Goal: Information Seeking & Learning: Find contact information

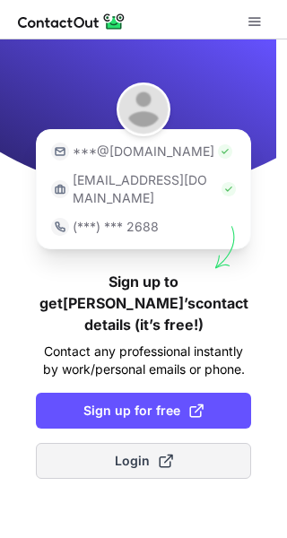
click at [107, 443] on button "Login" at bounding box center [143, 461] width 215 height 36
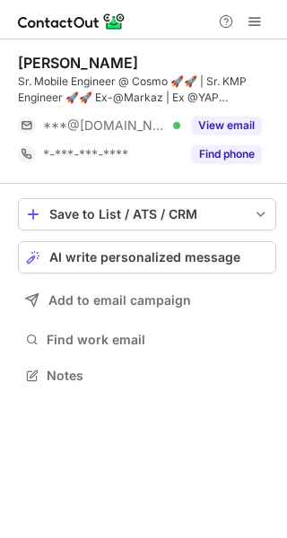
scroll to position [363, 287]
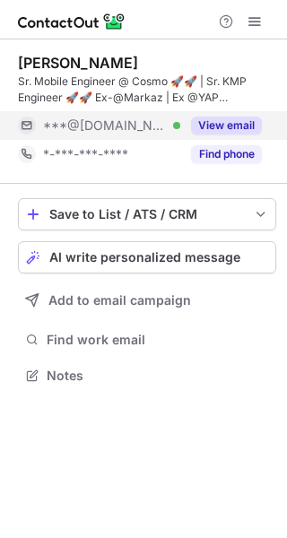
click at [218, 127] on button "View email" at bounding box center [226, 125] width 71 height 18
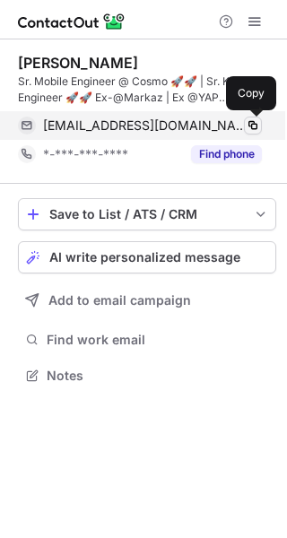
click at [258, 125] on span at bounding box center [252, 125] width 14 height 14
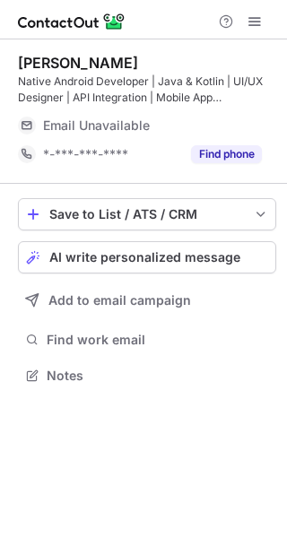
scroll to position [363, 287]
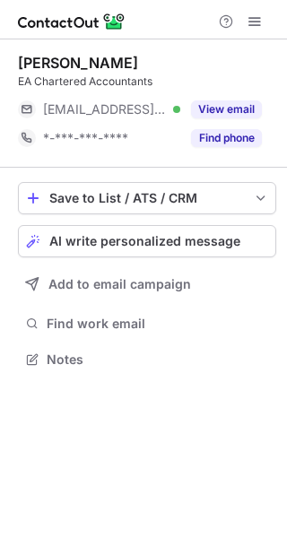
scroll to position [347, 287]
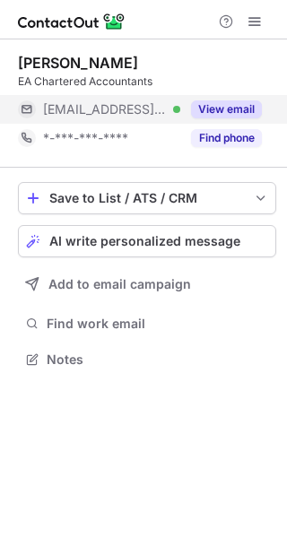
click at [231, 108] on button "View email" at bounding box center [226, 109] width 71 height 18
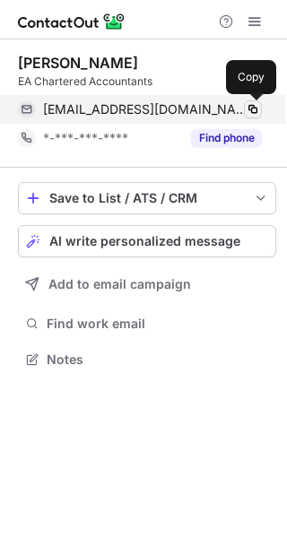
click at [250, 106] on span at bounding box center [252, 109] width 14 height 14
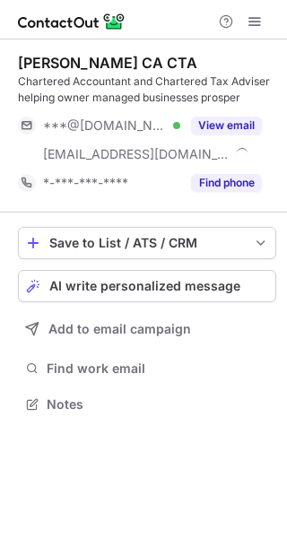
scroll to position [392, 287]
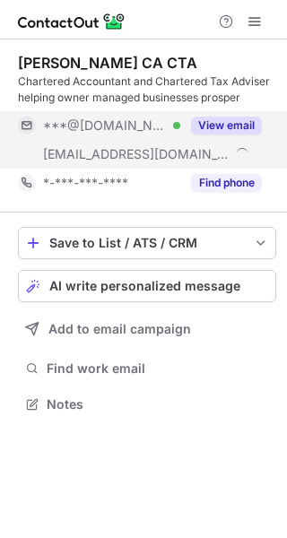
click at [213, 122] on button "View email" at bounding box center [226, 125] width 71 height 18
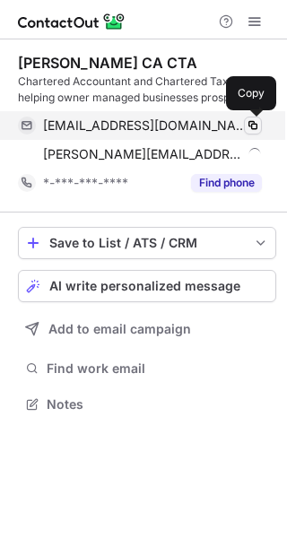
click at [252, 126] on span at bounding box center [252, 125] width 14 height 14
click at [253, 124] on span at bounding box center [252, 125] width 14 height 14
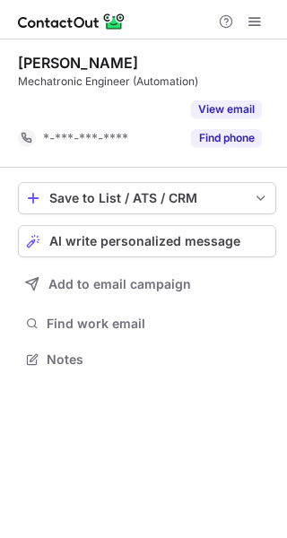
scroll to position [318, 287]
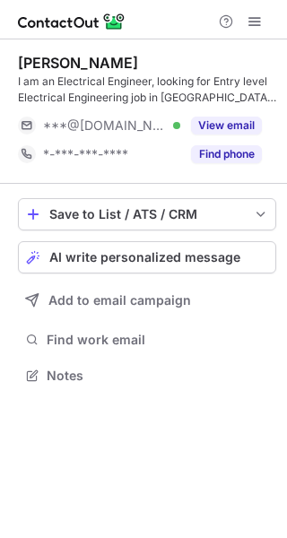
scroll to position [363, 287]
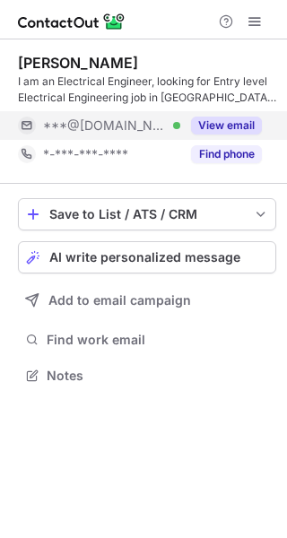
click at [209, 119] on button "View email" at bounding box center [226, 125] width 71 height 18
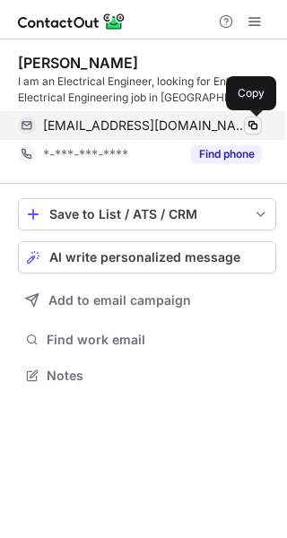
click at [248, 119] on span at bounding box center [252, 125] width 14 height 14
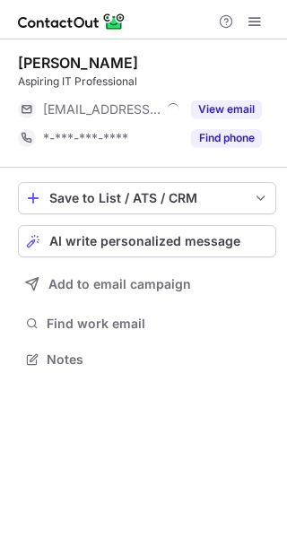
scroll to position [347, 287]
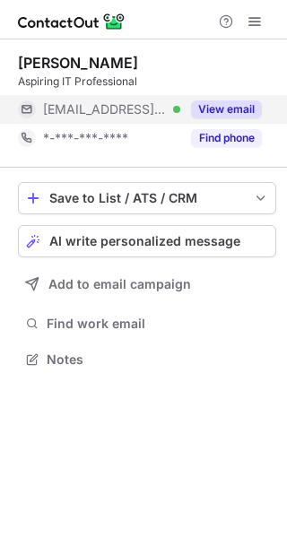
click at [211, 110] on button "View email" at bounding box center [226, 109] width 71 height 18
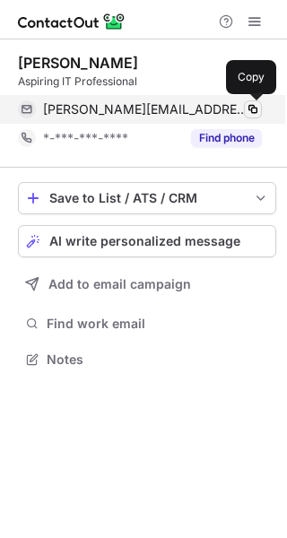
click at [249, 113] on span at bounding box center [252, 109] width 14 height 14
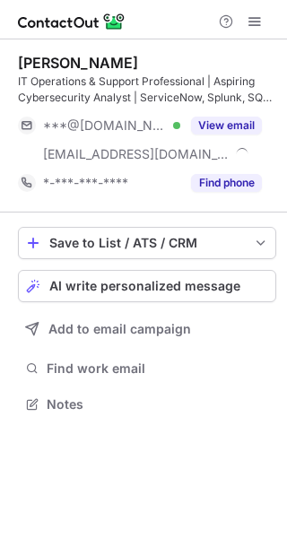
scroll to position [392, 287]
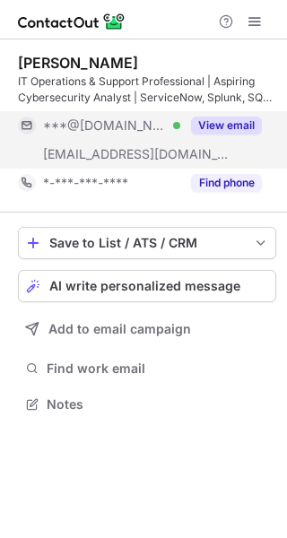
click at [213, 122] on button "View email" at bounding box center [226, 125] width 71 height 18
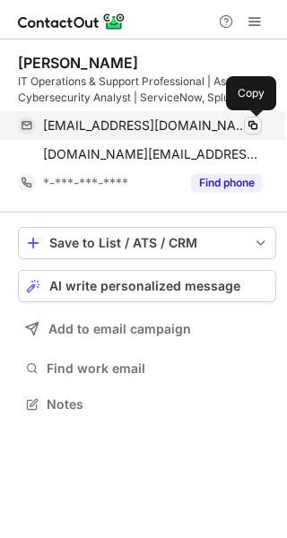
click at [249, 125] on span at bounding box center [252, 125] width 14 height 14
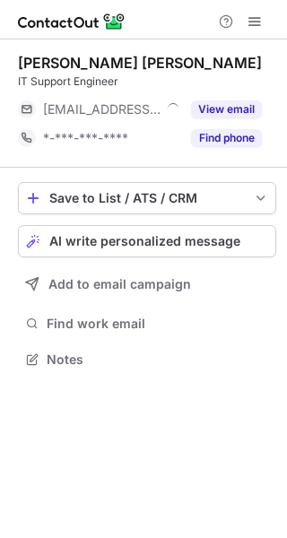
scroll to position [347, 287]
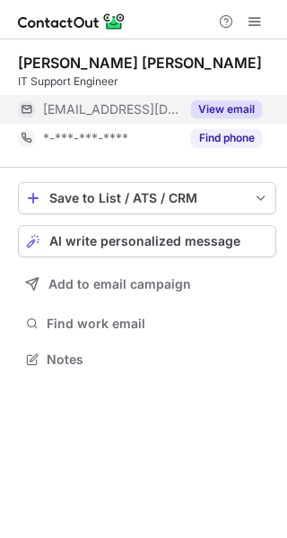
click at [218, 108] on button "View email" at bounding box center [226, 109] width 71 height 18
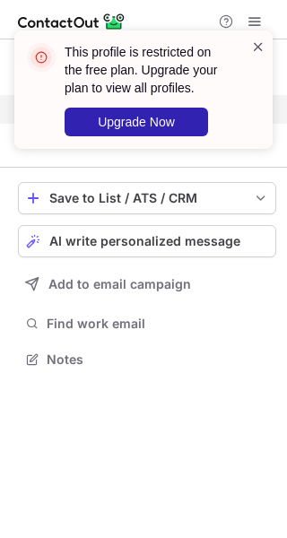
click at [258, 50] on span at bounding box center [258, 47] width 14 height 18
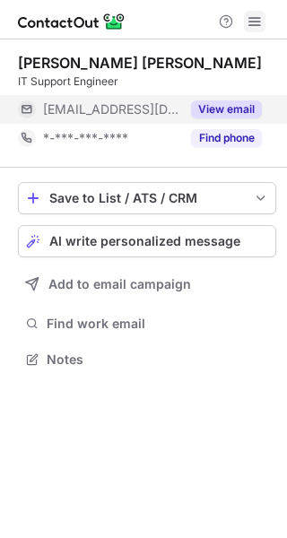
click at [254, 20] on span at bounding box center [254, 21] width 14 height 14
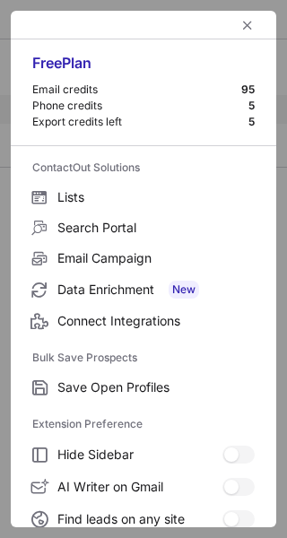
scroll to position [209, 0]
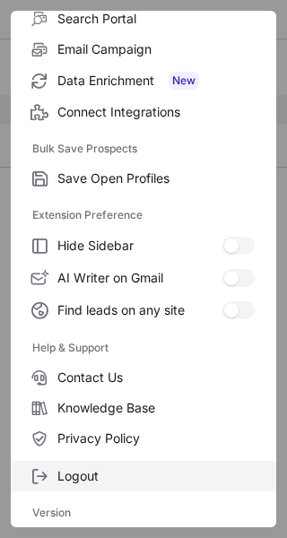
click at [79, 481] on span "Logout" at bounding box center [155, 476] width 197 height 16
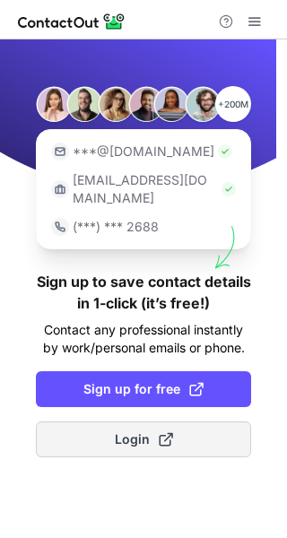
drag, startPoint x: 151, startPoint y: 401, endPoint x: 151, endPoint y: 411, distance: 9.9
click at [151, 411] on div "+200M ***@gmail.com ***@company.com (***) *** 2688 Sign up to save contact deta…" at bounding box center [143, 288] width 287 height 498
click at [151, 421] on button "Login" at bounding box center [143, 439] width 215 height 36
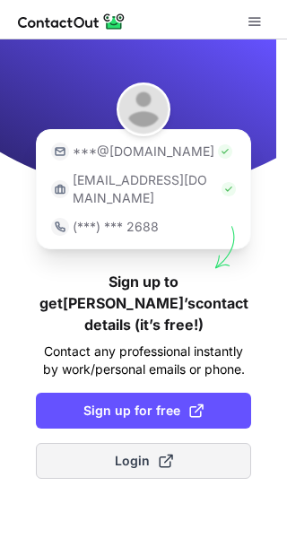
click at [142, 452] on span "Login" at bounding box center [144, 461] width 58 height 18
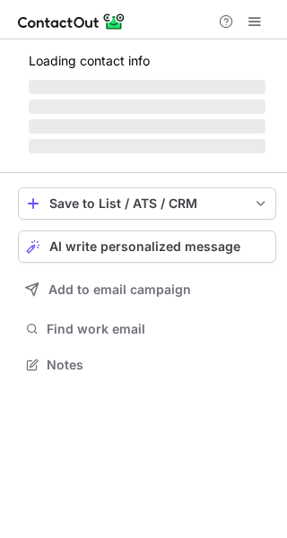
scroll to position [347, 287]
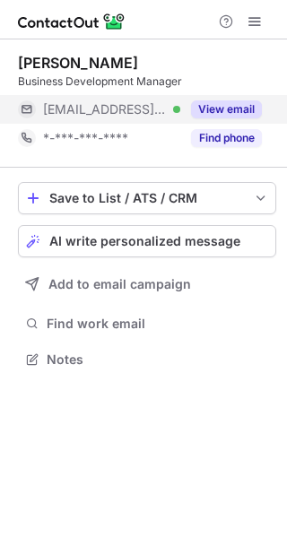
click at [212, 118] on div "View email" at bounding box center [221, 109] width 82 height 29
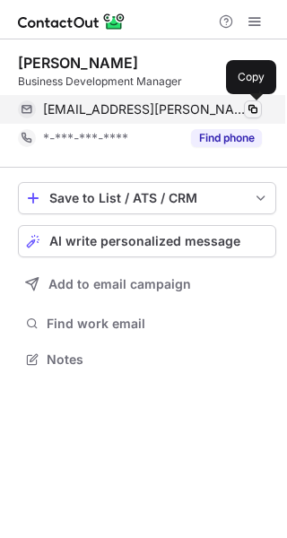
click at [254, 107] on span at bounding box center [252, 109] width 14 height 14
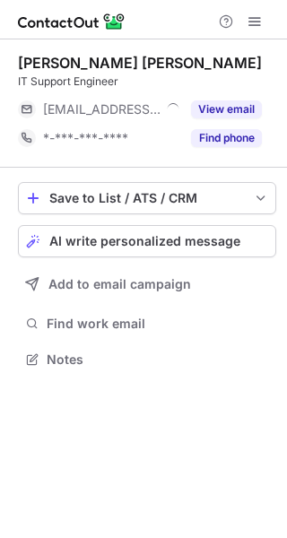
scroll to position [347, 287]
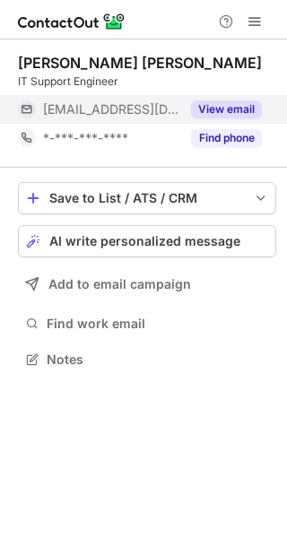
click at [211, 103] on button "View email" at bounding box center [226, 109] width 71 height 18
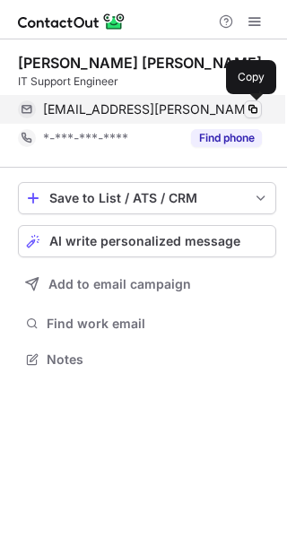
click at [252, 103] on span at bounding box center [252, 109] width 14 height 14
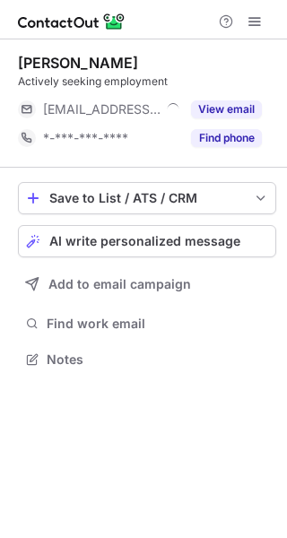
scroll to position [347, 287]
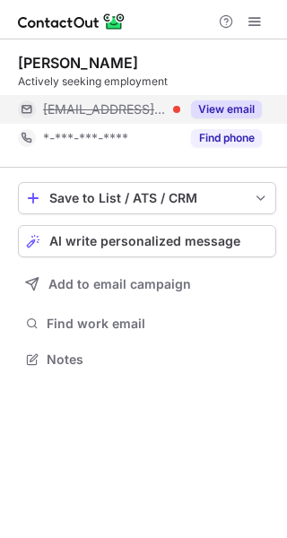
click at [212, 103] on button "View email" at bounding box center [226, 109] width 71 height 18
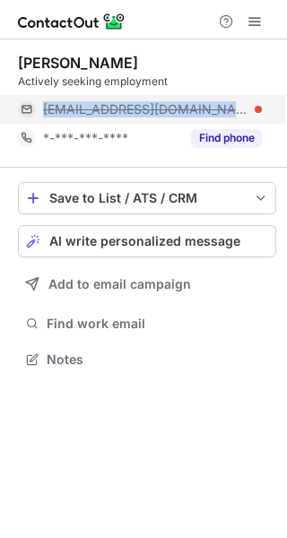
drag, startPoint x: 174, startPoint y: 111, endPoint x: 42, endPoint y: 113, distance: 131.7
click at [42, 113] on div "lgreene@bcrc.net" at bounding box center [140, 109] width 244 height 29
copy span "lgreene@bcrc.net"
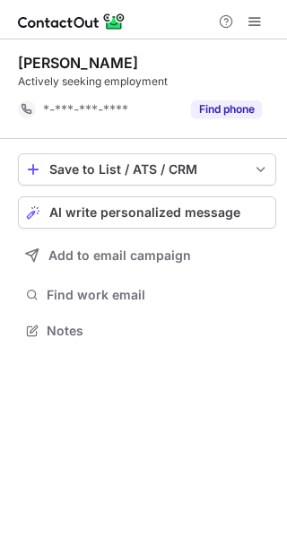
scroll to position [318, 287]
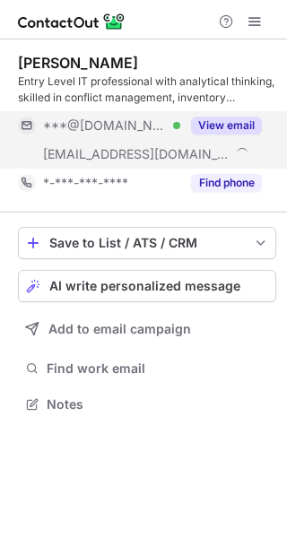
scroll to position [392, 287]
click at [214, 121] on button "View email" at bounding box center [226, 125] width 71 height 18
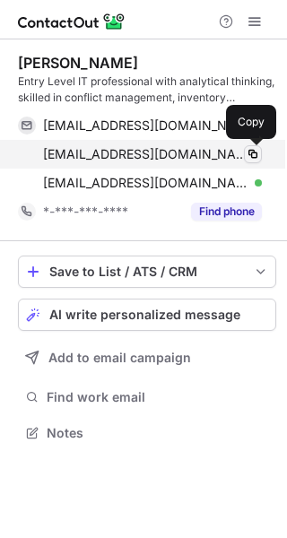
scroll to position [420, 287]
click at [251, 154] on span at bounding box center [252, 154] width 14 height 14
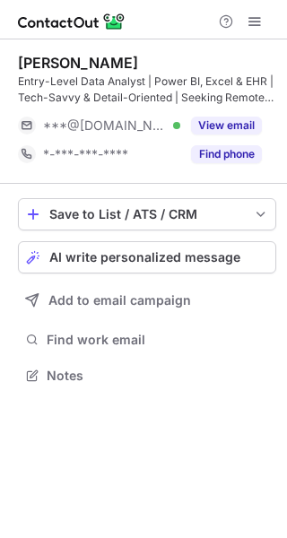
scroll to position [363, 287]
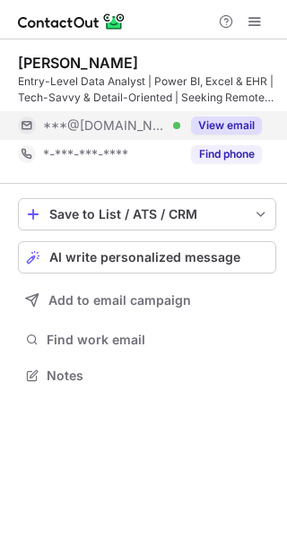
click at [229, 129] on button "View email" at bounding box center [226, 125] width 71 height 18
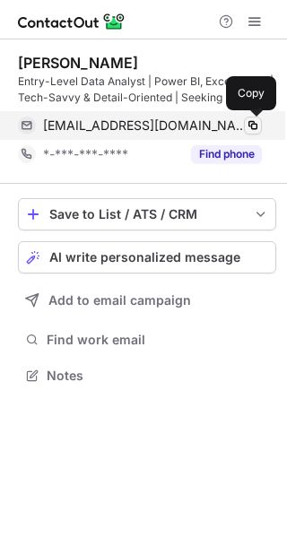
click at [249, 124] on span at bounding box center [252, 125] width 14 height 14
